Goal: Task Accomplishment & Management: Manage account settings

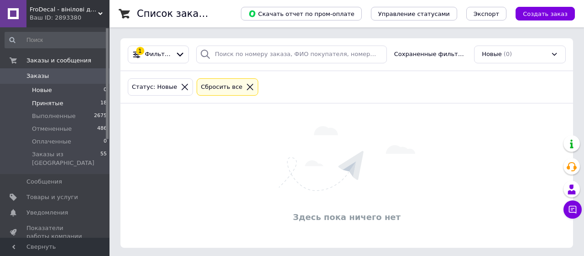
click at [53, 105] on span "Принятые" at bounding box center [47, 103] width 31 height 8
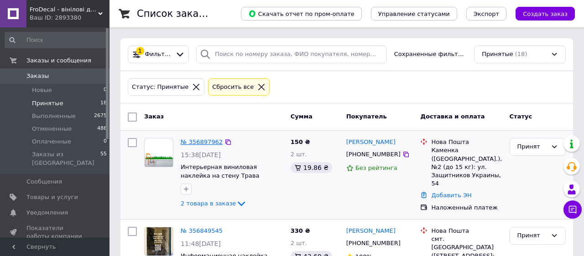
click at [204, 143] on link "№ 356897962" at bounding box center [202, 142] width 42 height 7
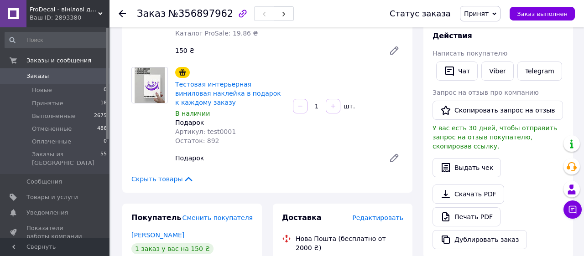
scroll to position [173, 0]
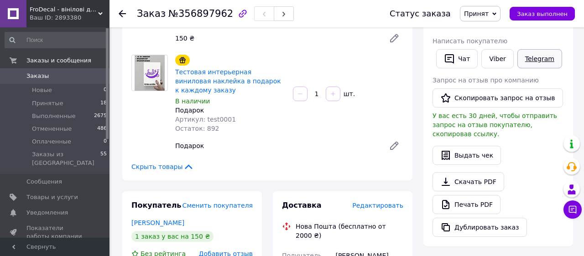
click at [532, 60] on link "Telegram" at bounding box center [539, 58] width 45 height 19
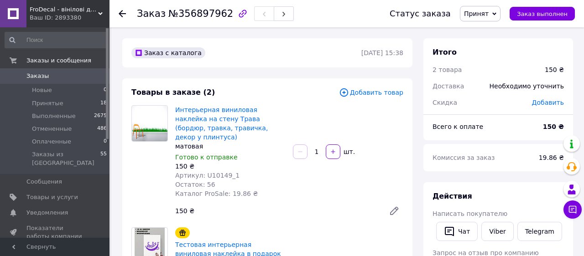
scroll to position [173, 0]
click at [72, 98] on li "Принятые 18" at bounding box center [56, 103] width 112 height 13
